Goal: Information Seeking & Learning: Check status

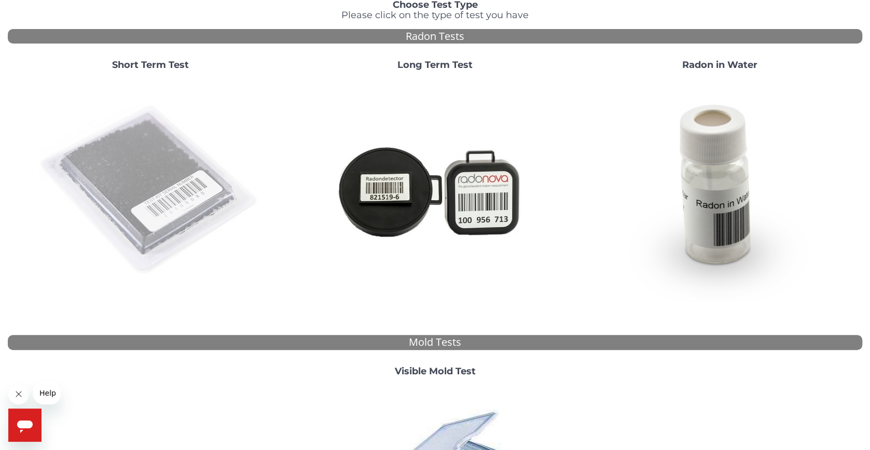
scroll to position [104, 0]
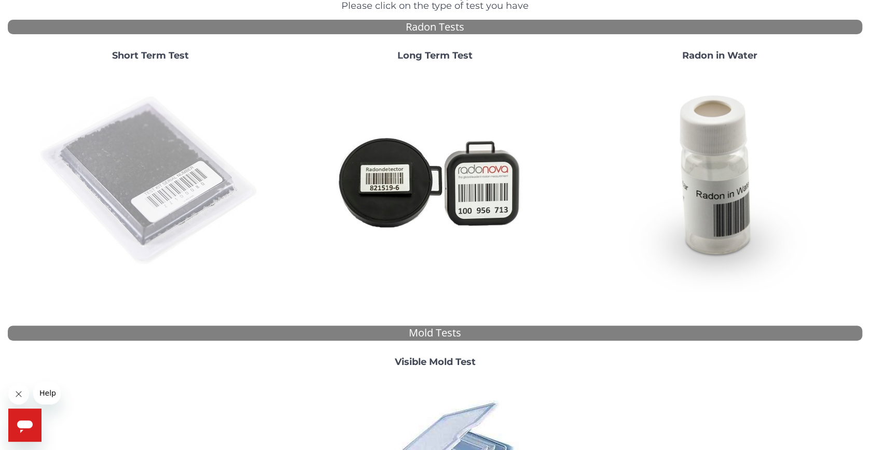
click at [174, 177] on img at bounding box center [149, 181] width 223 height 223
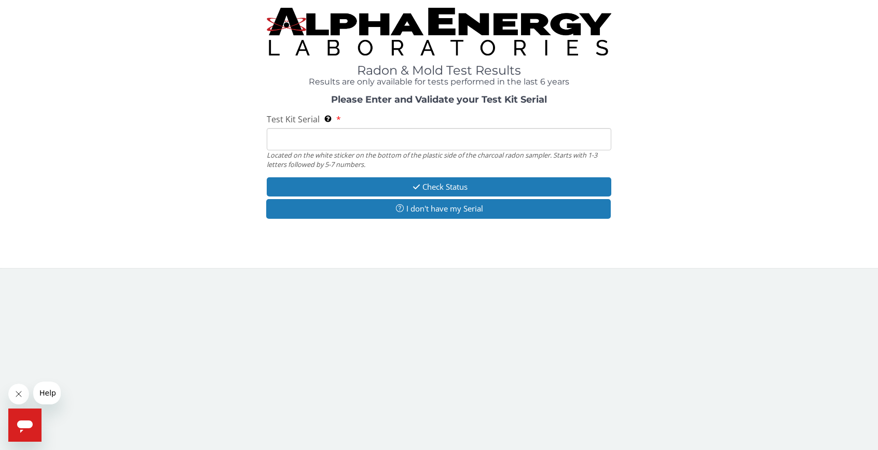
click at [367, 143] on input "Test Kit Serial Located on the white sticker on the bottom of the plastic side …" at bounding box center [439, 139] width 345 height 22
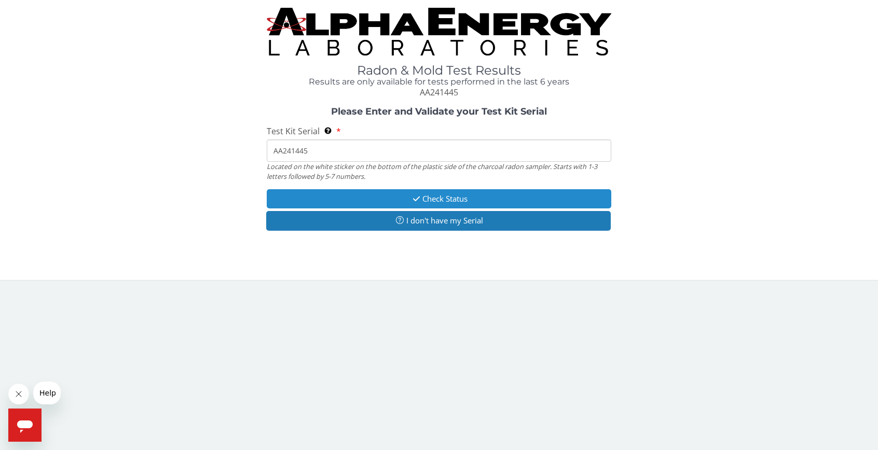
type input "AA241445"
click at [422, 201] on button "Check Status" at bounding box center [439, 198] width 345 height 19
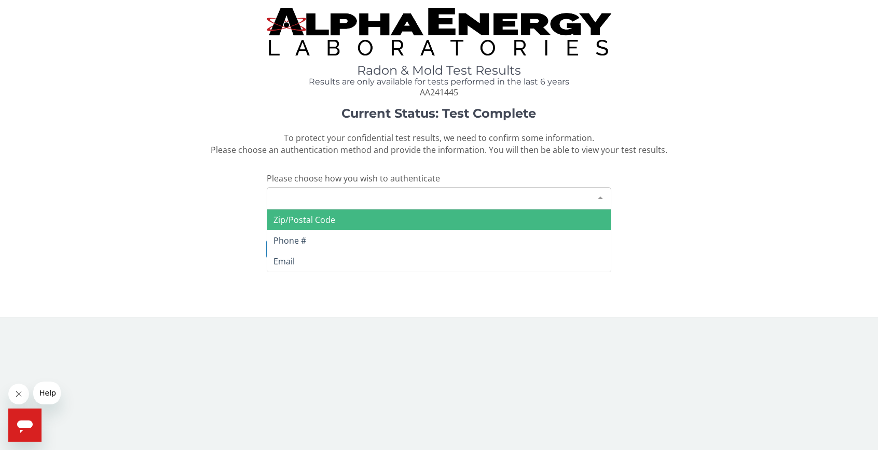
click at [421, 199] on div "Please make a selection" at bounding box center [439, 198] width 345 height 22
click at [420, 221] on span "Zip/Postal Code" at bounding box center [439, 220] width 344 height 21
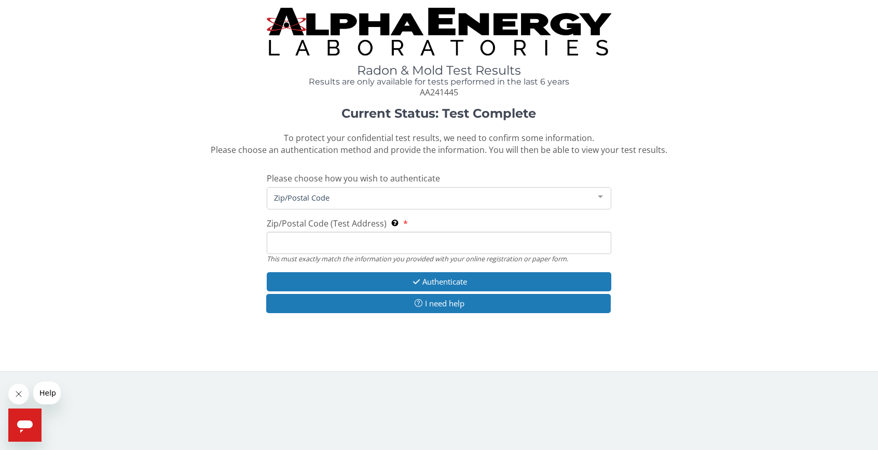
click at [419, 246] on input "Zip/Postal Code (Test Address) This must exactly match the information you prov…" at bounding box center [439, 243] width 345 height 22
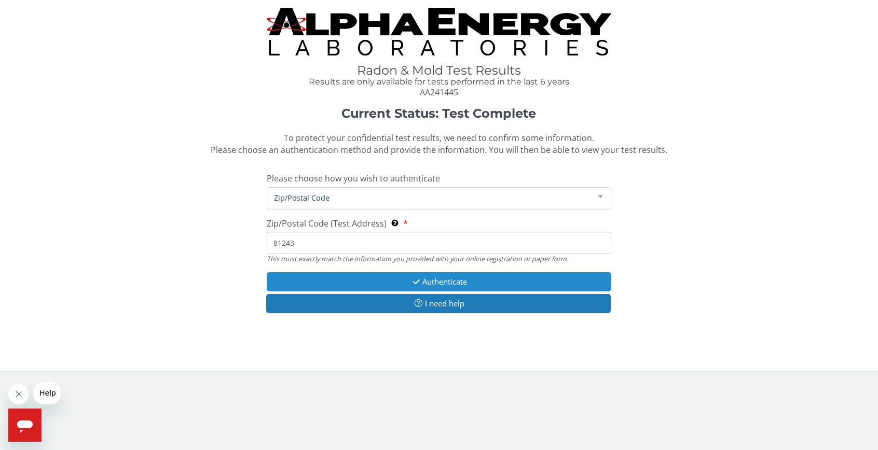
type input "81243"
click at [470, 283] on button "Authenticate" at bounding box center [439, 281] width 345 height 19
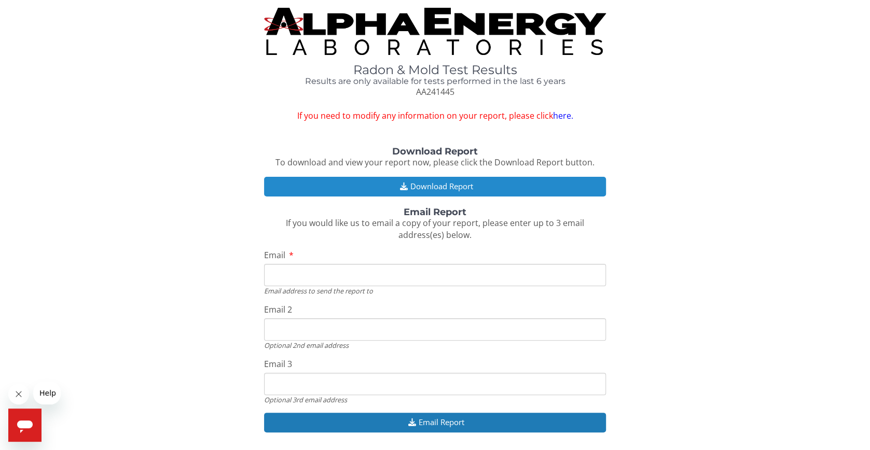
click at [447, 185] on button "Download Report" at bounding box center [435, 186] width 342 height 19
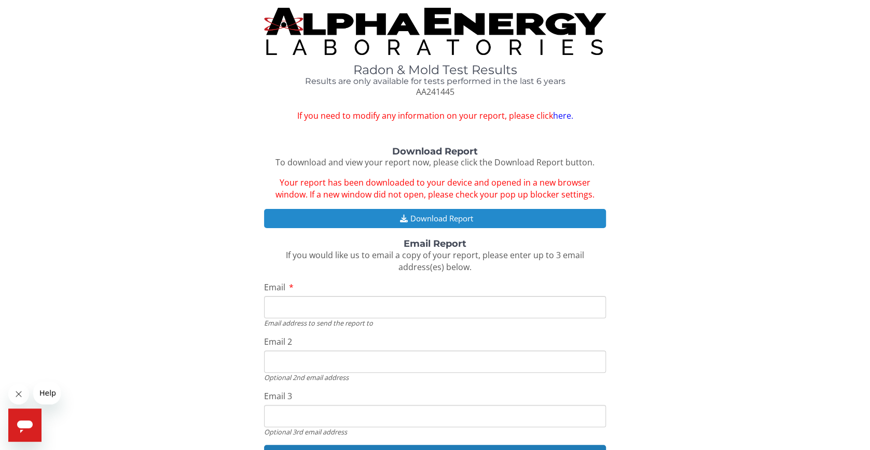
click at [505, 211] on button "Download Report" at bounding box center [435, 218] width 342 height 19
